Goal: Task Accomplishment & Management: Complete application form

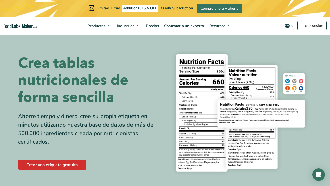
click at [57, 165] on link "Crear una etiqueta gratuita" at bounding box center [52, 165] width 68 height 10
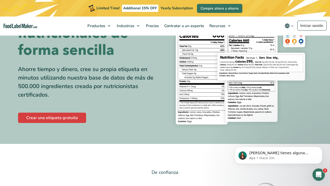
scroll to position [49, 0]
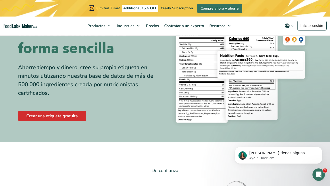
click at [65, 112] on link "Crear una etiqueta gratuita" at bounding box center [52, 116] width 68 height 10
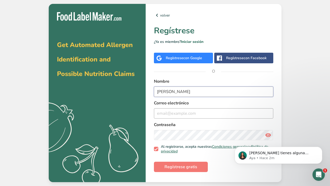
type input "[PERSON_NAME]"
type input "[EMAIL_ADDRESS][DOMAIN_NAME]"
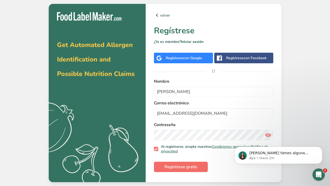
click at [183, 169] on span "Regístrese gratis" at bounding box center [181, 167] width 33 height 6
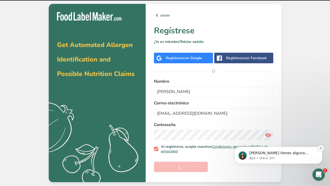
click at [321, 149] on icon "Dismiss notification" at bounding box center [321, 148] width 3 height 3
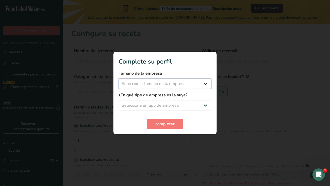
select select "3"
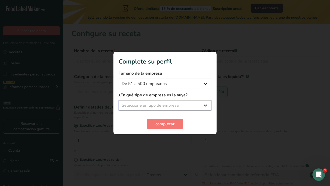
select select "1"
click at [165, 120] on button "completar" at bounding box center [165, 124] width 36 height 10
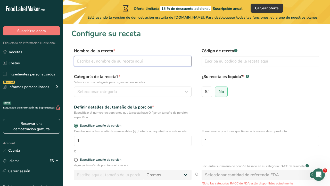
click at [137, 61] on input "text" at bounding box center [133, 61] width 118 height 10
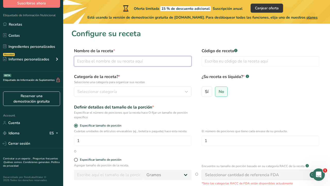
scroll to position [3, 0]
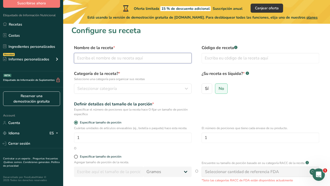
click at [113, 57] on input "text" at bounding box center [133, 58] width 118 height 10
type input "matcha"
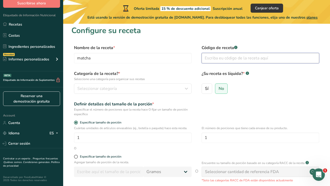
click at [226, 57] on input "text" at bounding box center [261, 58] width 118 height 10
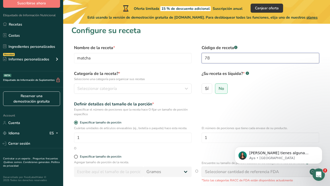
scroll to position [0, 0]
click at [209, 58] on input "78138123" at bounding box center [261, 58] width 118 height 10
type input "25138123"
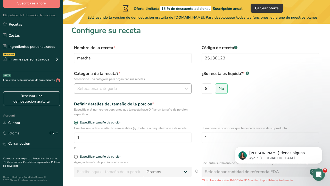
click at [125, 91] on div "Seleccionar categoría" at bounding box center [131, 88] width 108 height 6
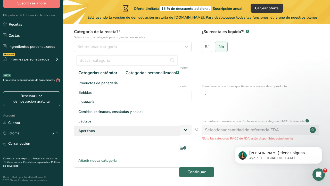
scroll to position [46, 0]
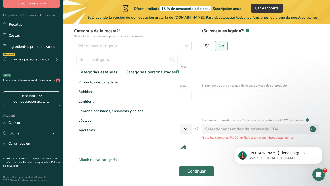
click at [111, 161] on div "Añadir nueva categoría" at bounding box center [127, 159] width 106 height 5
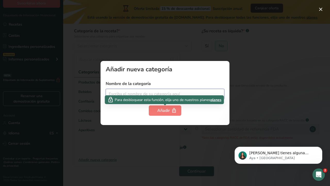
click at [147, 94] on input "text" at bounding box center [165, 94] width 119 height 10
type input "polvo"
click at [168, 108] on div "Añadir" at bounding box center [164, 110] width 15 height 6
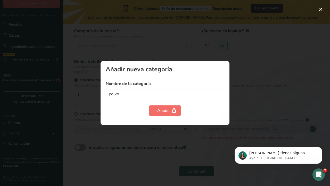
click at [168, 109] on div "Añadir" at bounding box center [164, 110] width 15 height 6
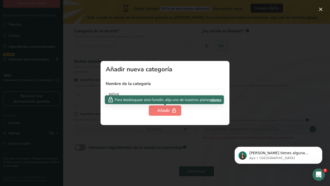
click at [244, 87] on div at bounding box center [165, 93] width 330 height 186
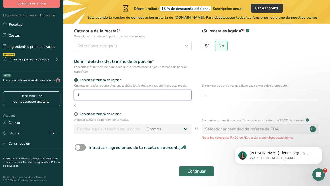
click at [118, 93] on input "1" at bounding box center [133, 95] width 118 height 10
click at [132, 47] on div "Seleccionar categoría" at bounding box center [131, 46] width 108 height 6
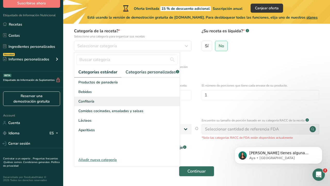
click at [121, 101] on div "Confitería" at bounding box center [127, 102] width 106 height 10
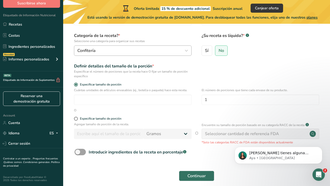
scroll to position [42, 0]
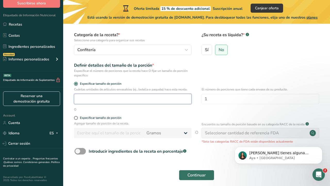
click at [145, 98] on input "number" at bounding box center [133, 99] width 118 height 10
type input "10"
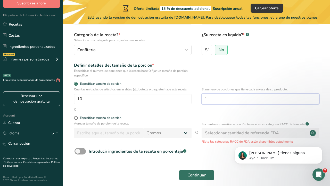
click at [219, 101] on input "1" at bounding box center [261, 99] width 118 height 10
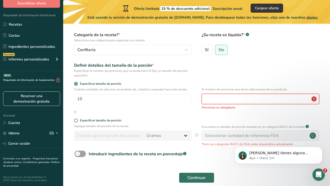
type input "1"
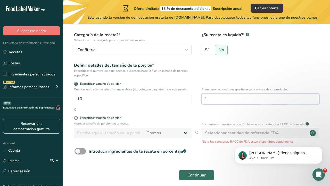
click at [209, 103] on input "1" at bounding box center [261, 99] width 118 height 10
type input "20"
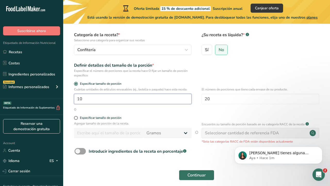
click at [132, 102] on input "10" at bounding box center [133, 99] width 118 height 10
type input "1"
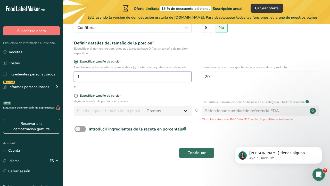
scroll to position [64, 0]
type input "1"
click at [76, 97] on span at bounding box center [76, 96] width 4 height 4
click at [76, 97] on input "Especificar tamaño de porción" at bounding box center [75, 95] width 3 height 3
radio input "true"
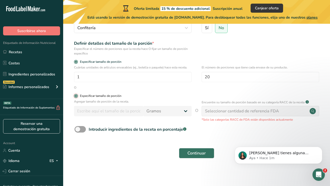
radio input "false"
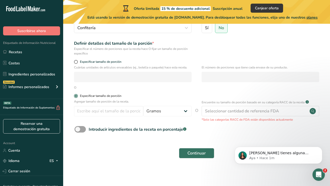
click at [76, 97] on span at bounding box center [76, 96] width 4 height 4
click at [76, 97] on input "Especificar tamaño de porción" at bounding box center [75, 95] width 3 height 3
click at [78, 97] on span at bounding box center [76, 96] width 4 height 4
click at [77, 97] on input "Especificar tamaño de porción" at bounding box center [75, 95] width 3 height 3
click at [117, 113] on input "number" at bounding box center [108, 111] width 69 height 10
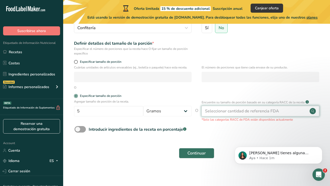
click at [229, 111] on div "Seleccionar cantidad de referencia FDA" at bounding box center [242, 111] width 74 height 6
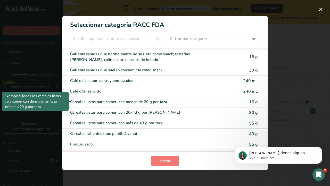
scroll to position [137, 0]
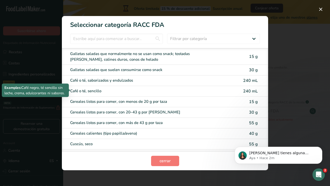
click at [188, 91] on div "Café o té, sencillo" at bounding box center [143, 91] width 147 height 6
type input "240"
select select "17"
select select "22"
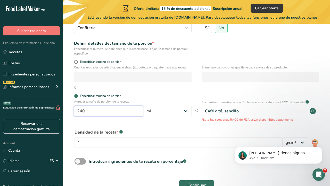
click at [125, 112] on input "240" at bounding box center [108, 111] width 69 height 10
select select "0"
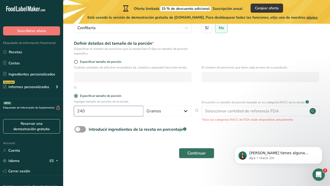
click at [117, 110] on input "240" at bounding box center [108, 111] width 69 height 10
type input "2"
type input "100"
click at [154, 86] on div "O" at bounding box center [196, 87] width 251 height 5
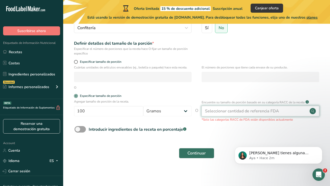
click at [226, 112] on div "Seleccionar cantidad de referencia FDA" at bounding box center [242, 111] width 74 height 6
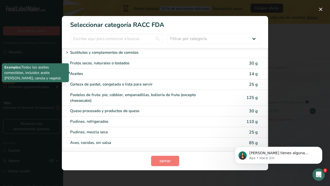
scroll to position [717, 0]
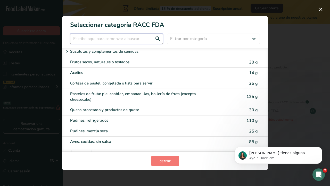
click at [152, 39] on input "RACC Category Selection Modal" at bounding box center [116, 39] width 93 height 10
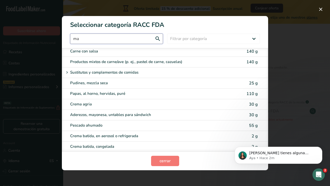
scroll to position [0, 0]
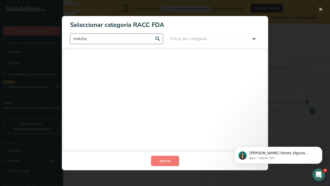
click at [116, 40] on input "matcha" at bounding box center [116, 39] width 93 height 10
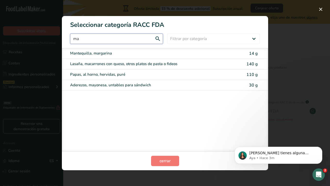
type input "m"
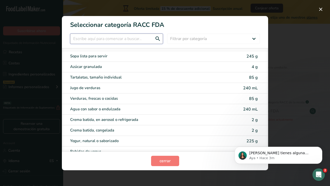
scroll to position [1013, 0]
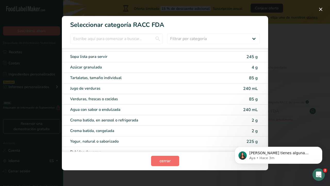
click at [163, 161] on span "cerrar" at bounding box center [165, 161] width 11 height 6
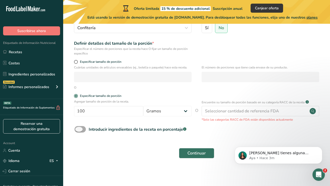
click at [79, 129] on span at bounding box center [80, 129] width 11 height 6
click at [78, 129] on input "Introducir ingredientes de la receta en porcentaje .a-a{fill:#347362;}.b-a{fill…" at bounding box center [76, 129] width 3 height 3
checkbox input "true"
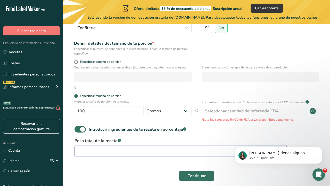
click at [146, 148] on input "number" at bounding box center [181, 151] width 212 height 10
type input "100"
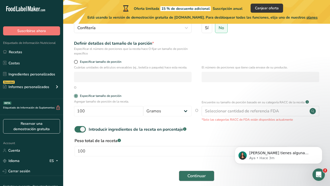
click at [192, 177] on span "Continuar" at bounding box center [197, 176] width 18 height 6
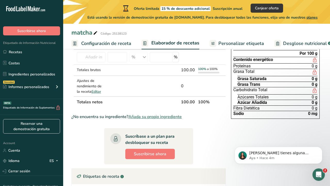
scroll to position [43, 0]
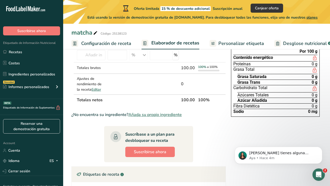
click at [314, 94] on span "0 g" at bounding box center [315, 95] width 6 height 4
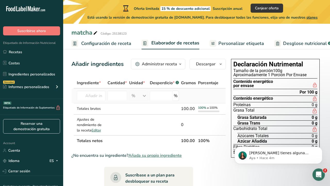
scroll to position [0, 0]
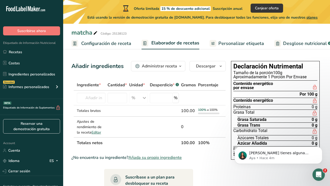
click at [99, 86] on span "*" at bounding box center [100, 85] width 2 height 6
click at [95, 99] on input "text" at bounding box center [91, 98] width 29 height 10
click at [122, 101] on input "number" at bounding box center [118, 98] width 20 height 10
click at [89, 99] on input "text" at bounding box center [91, 98] width 29 height 10
type input "w"
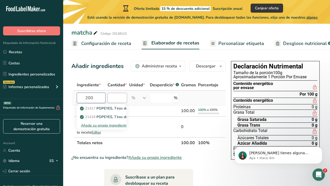
type input "200"
click at [118, 100] on input "number" at bounding box center [118, 98] width 20 height 10
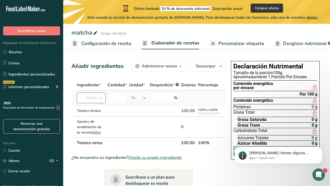
click at [92, 99] on input "text" at bounding box center [91, 98] width 29 height 10
type input "2"
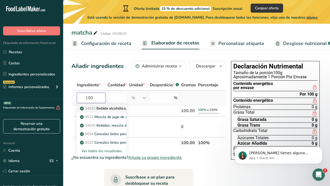
type input "100"
click at [103, 107] on p "14533 Bebida alcohólica, destilada, todas (ginebra, ron, vodka, whisky) 100 gra…" at bounding box center [156, 108] width 150 height 5
type input "Alcoholic beverage, distilled, all (gin, rum, vodka, whiskey) 100 proof"
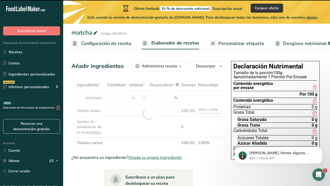
type input "0"
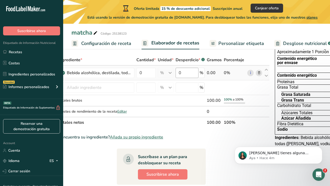
scroll to position [0, 6]
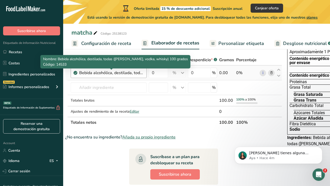
click at [122, 74] on div "Bebida alcohólica, destilada, todas (ginebra, ron, vodka, whisky) 100 grados" at bounding box center [111, 73] width 65 height 6
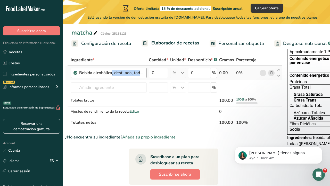
drag, startPoint x: 141, startPoint y: 71, endPoint x: 84, endPoint y: 71, distance: 57.3
click at [84, 71] on div "Bebida alcohólica, destilada, todas (ginebra, ron, vodka, whisky) 100 grados" at bounding box center [111, 73] width 65 height 6
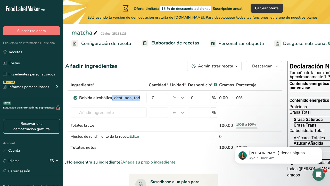
scroll to position [0, 0]
click at [138, 68] on div "Añadir ingredientes Administrar receta Eliminar receta Duplicar receta Escalar …" at bounding box center [173, 66] width 217 height 10
click at [209, 69] on button "Administrar receta" at bounding box center [214, 66] width 54 height 10
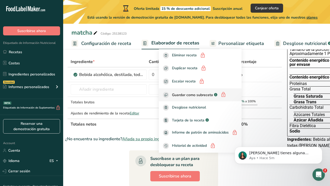
scroll to position [24, 0]
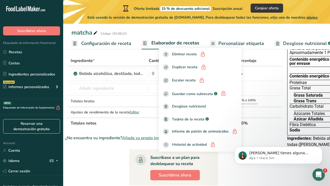
click at [134, 132] on section "Ingrediente * Cantidad * Unidad * Desperdicio * .a-a{fill:#347362;}.b-a{fill:#f…" at bounding box center [173, 160] width 217 height 211
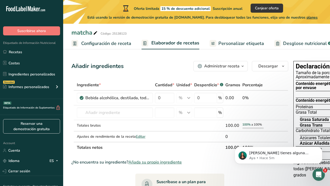
scroll to position [0, 0]
